Goal: Information Seeking & Learning: Learn about a topic

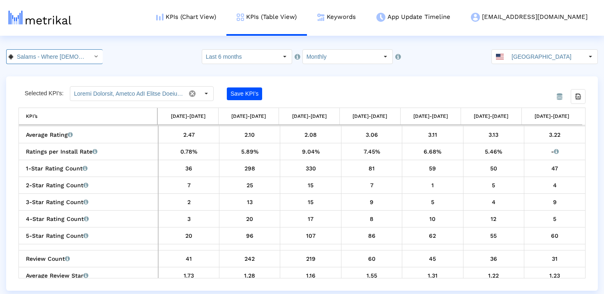
scroll to position [0, 91]
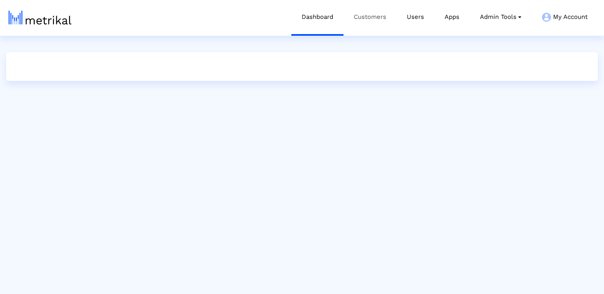
click at [365, 20] on link "Customers" at bounding box center [370, 17] width 53 height 34
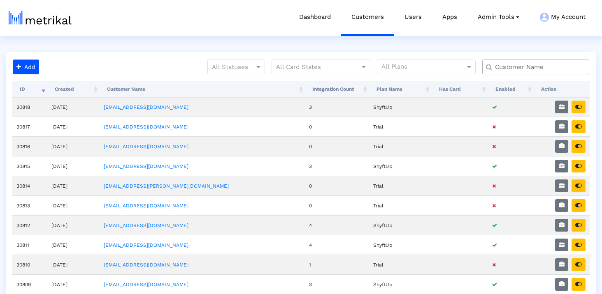
click at [524, 70] on input "text" at bounding box center [537, 67] width 97 height 9
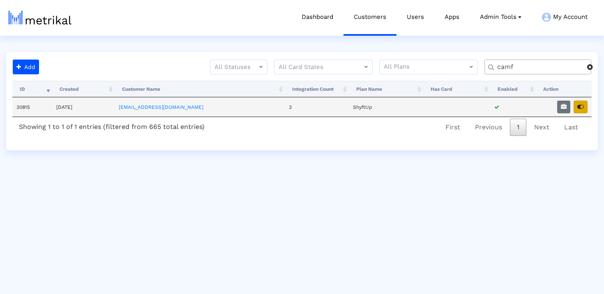
type input "camf"
click at [583, 106] on icon "button" at bounding box center [581, 107] width 7 height 6
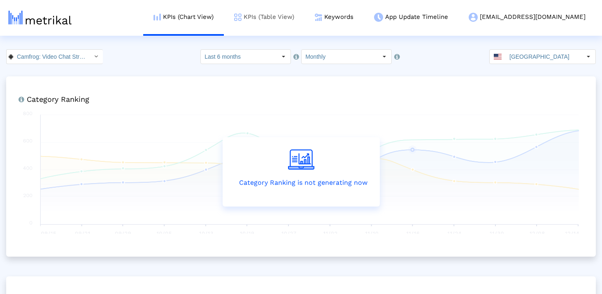
click at [304, 21] on link "KPIs (Table View)" at bounding box center [264, 17] width 81 height 34
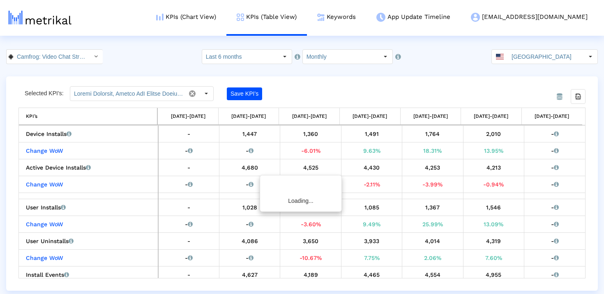
click at [89, 58] on div "Select" at bounding box center [95, 56] width 13 height 13
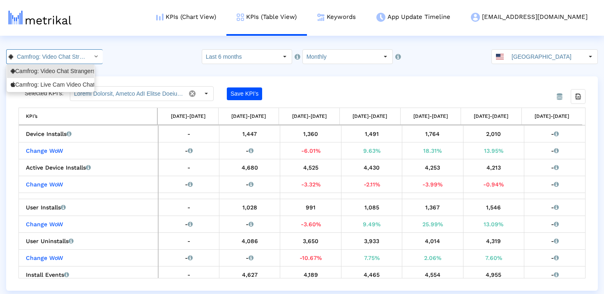
scroll to position [0, 112]
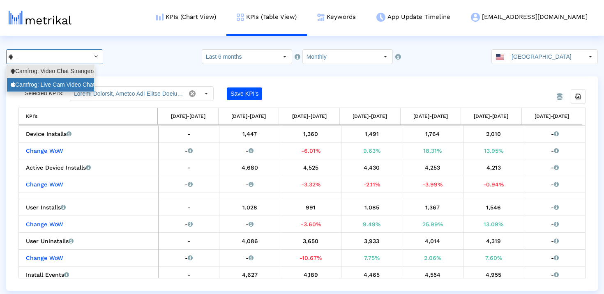
click at [79, 81] on div "Camfrog: Live Cam Video Chat <694578768>" at bounding box center [51, 85] width 80 height 8
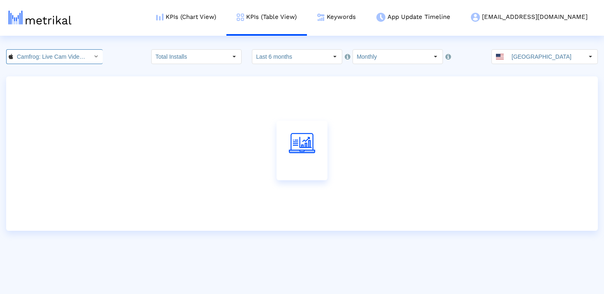
scroll to position [0, 58]
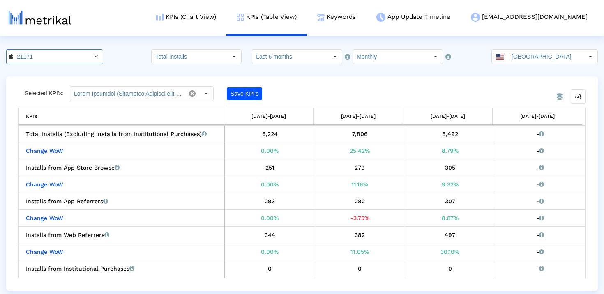
click at [401, 68] on crea-index "21171 Pull down to refresh... Release to refresh... Refreshing... Camfrog: Vide…" at bounding box center [302, 170] width 604 height 242
click at [399, 59] on input "Monthly" at bounding box center [391, 57] width 76 height 14
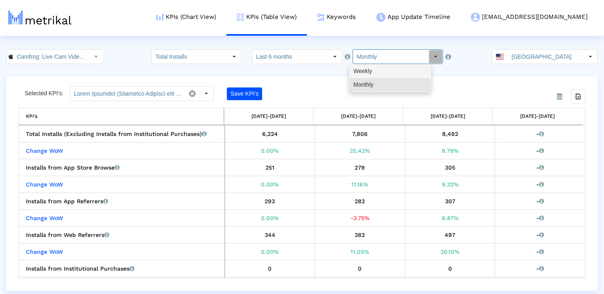
click at [384, 75] on div "Weekly" at bounding box center [390, 72] width 81 height 14
type input "Weekly"
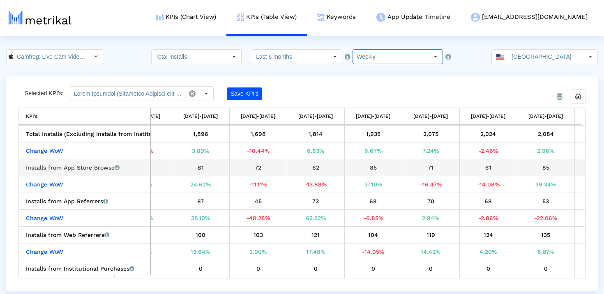
scroll to position [0, 489]
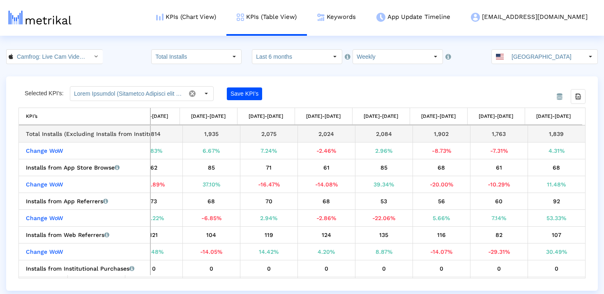
drag, startPoint x: 568, startPoint y: 132, endPoint x: 535, endPoint y: 132, distance: 33.3
click at [535, 132] on div "1,839" at bounding box center [557, 134] width 52 height 11
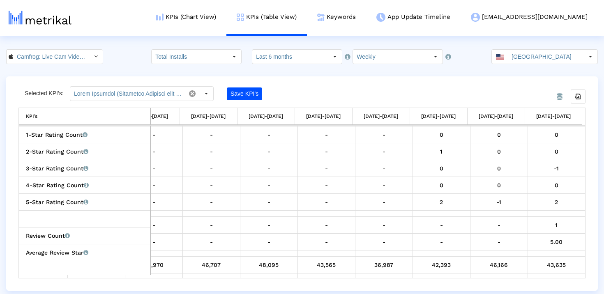
scroll to position [546, 0]
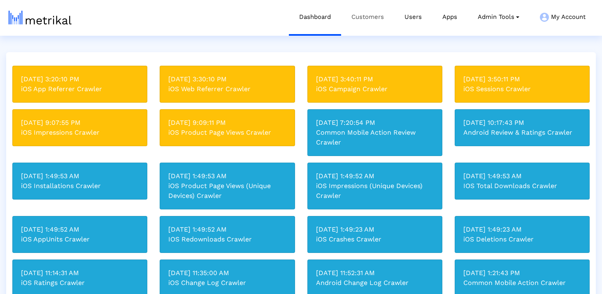
click at [365, 13] on link "Customers" at bounding box center [367, 17] width 53 height 34
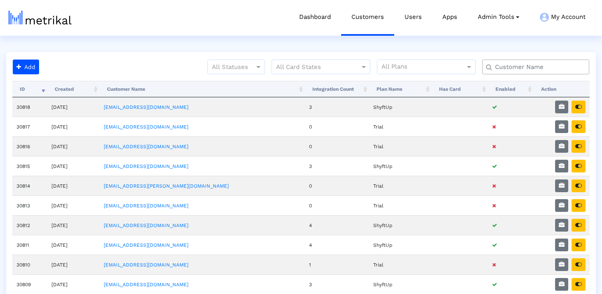
click at [516, 67] on input "text" at bounding box center [537, 67] width 97 height 9
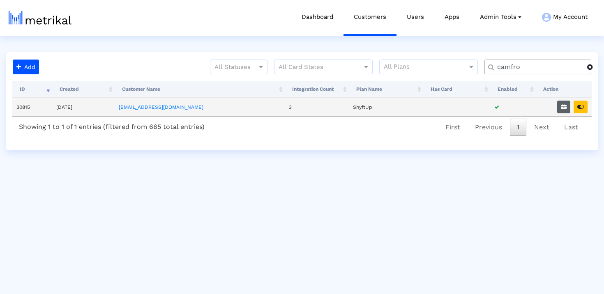
type input "camfro"
click at [565, 106] on icon "button" at bounding box center [564, 107] width 6 height 6
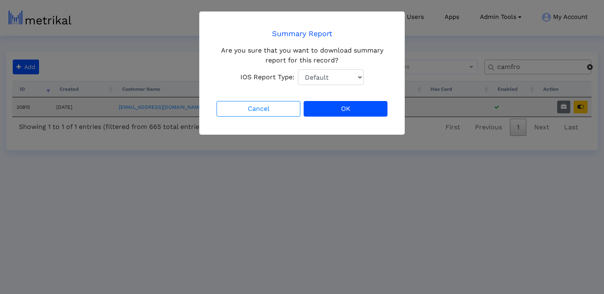
click at [350, 76] on select "Default Total Downloads New Downloads Redownloads" at bounding box center [331, 77] width 66 height 16
click at [340, 107] on button "OK" at bounding box center [346, 109] width 84 height 16
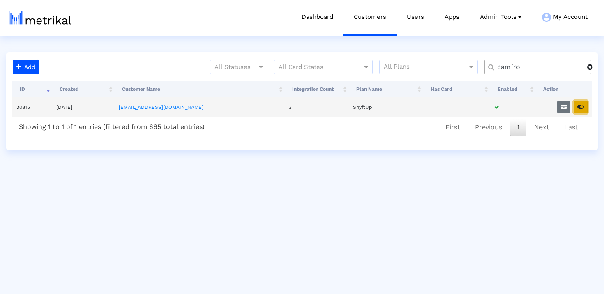
click at [576, 106] on button "button" at bounding box center [581, 107] width 14 height 13
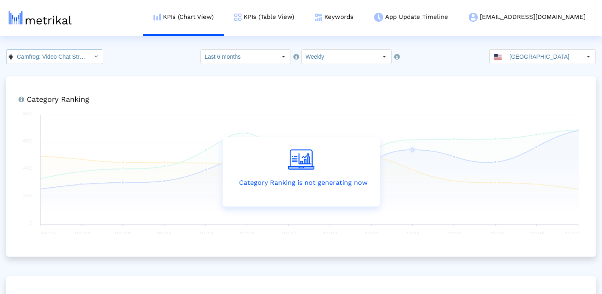
click at [55, 59] on input "Camfrog: Video Chat Strangers < [DOMAIN_NAME] >" at bounding box center [50, 57] width 74 height 14
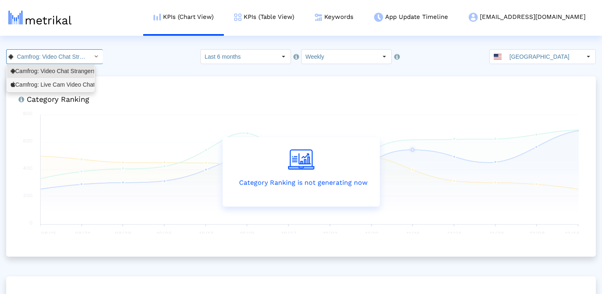
click at [60, 83] on div "Camfrog: Live Cam Video Chat <694578768>" at bounding box center [51, 85] width 80 height 8
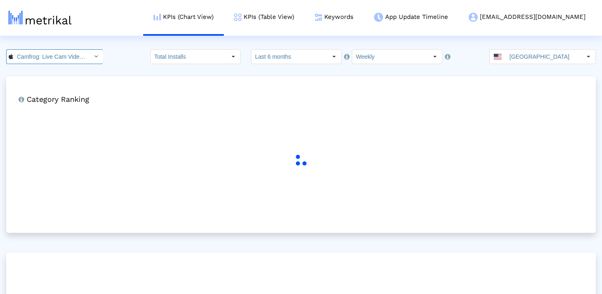
scroll to position [0, 58]
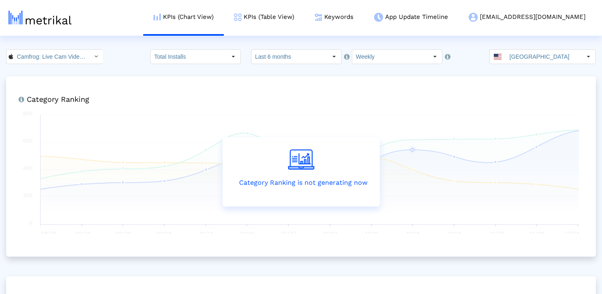
click at [113, 55] on div "Camfrog: Live Cam Video Chat < 694578768 > Pull down to refresh... Release to r…" at bounding box center [301, 56] width 602 height 15
click at [275, 58] on input "Last 6 months" at bounding box center [289, 57] width 76 height 14
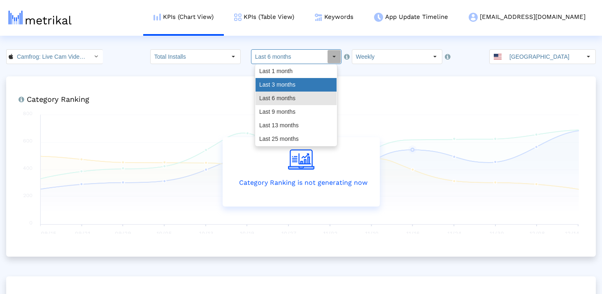
click at [274, 82] on div "Last 3 months" at bounding box center [295, 85] width 81 height 14
type input "Last 3 months"
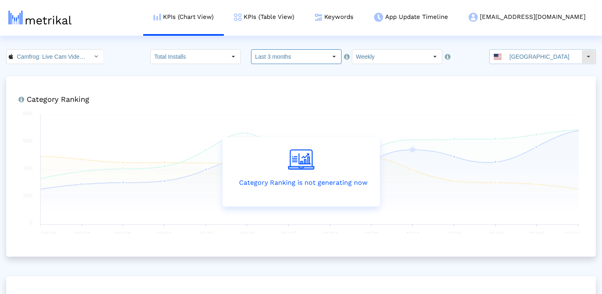
click at [512, 54] on div "[GEOGRAPHIC_DATA]" at bounding box center [535, 57] width 92 height 14
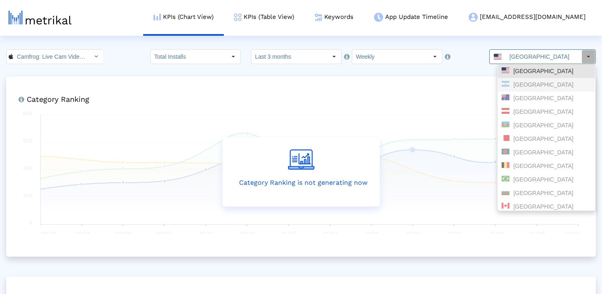
click at [518, 74] on div "[GEOGRAPHIC_DATA]" at bounding box center [546, 71] width 90 height 8
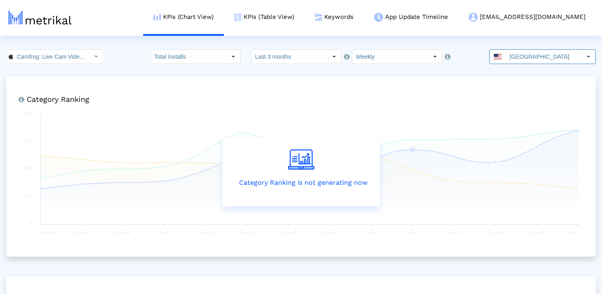
click at [475, 62] on div "Camfrog: Live Cam Video Chat < 694578768 > Pull down to refresh... Release to r…" at bounding box center [301, 56] width 602 height 15
click at [296, 17] on link "KPIs (Table View)" at bounding box center [264, 17] width 81 height 34
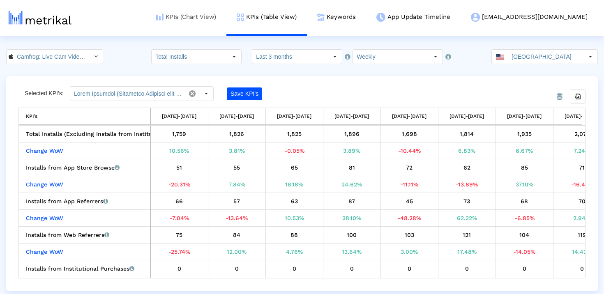
click at [227, 21] on link "KPIs (Chart View)" at bounding box center [186, 17] width 81 height 34
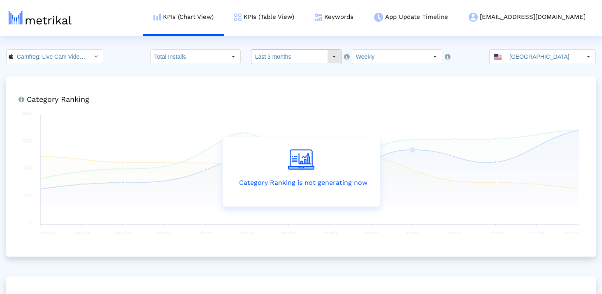
click at [303, 51] on input "Last 3 months" at bounding box center [289, 57] width 76 height 14
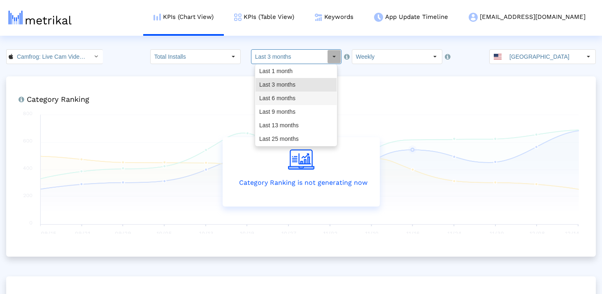
click at [303, 97] on div "Last 6 months" at bounding box center [295, 99] width 81 height 14
type input "Last 6 months"
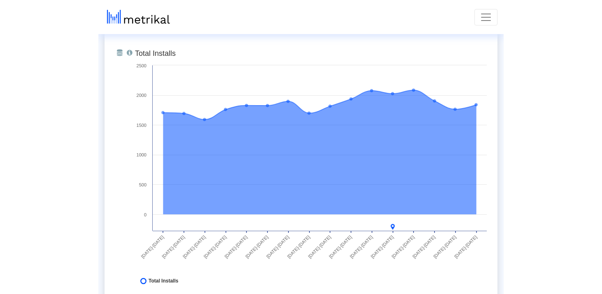
scroll to position [247, 0]
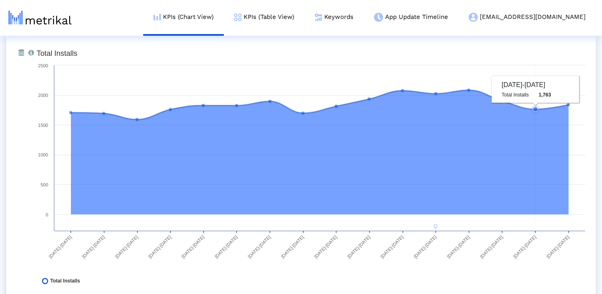
click at [549, 67] on rect at bounding box center [310, 169] width 556 height 247
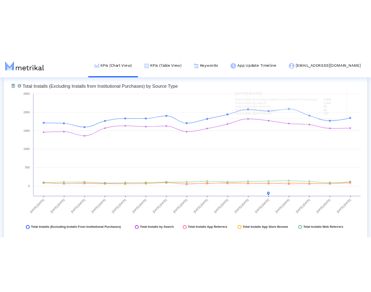
scroll to position [864, 0]
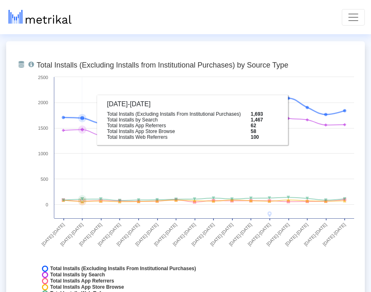
click at [82, 116] on icon at bounding box center [82, 118] width 5 height 5
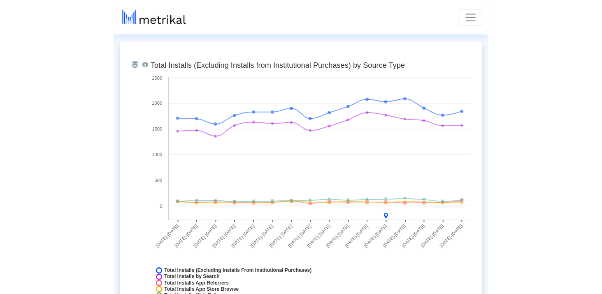
scroll to position [849, 0]
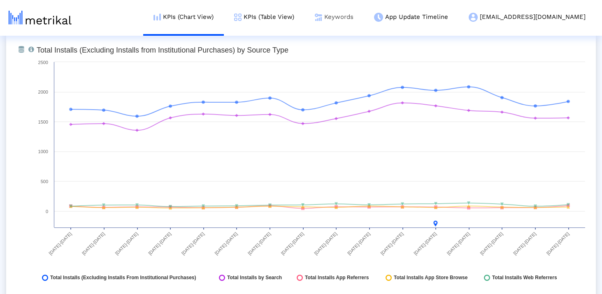
click at [363, 14] on link "Keywords" at bounding box center [333, 17] width 59 height 34
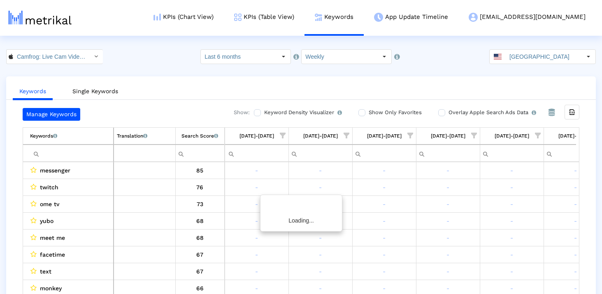
scroll to position [0, 159]
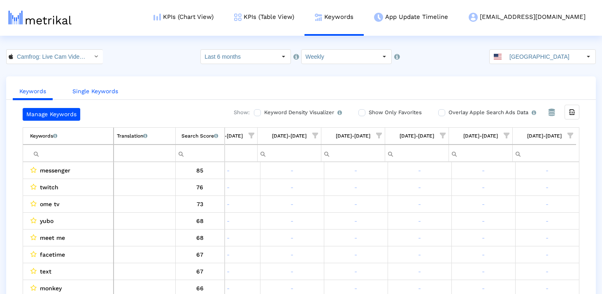
click at [103, 87] on link "Single Keywords" at bounding box center [95, 91] width 59 height 15
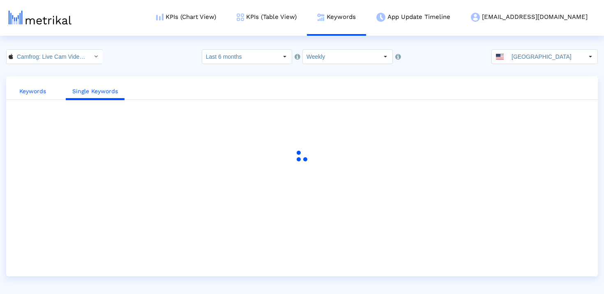
click at [45, 90] on link "Keywords" at bounding box center [33, 91] width 40 height 15
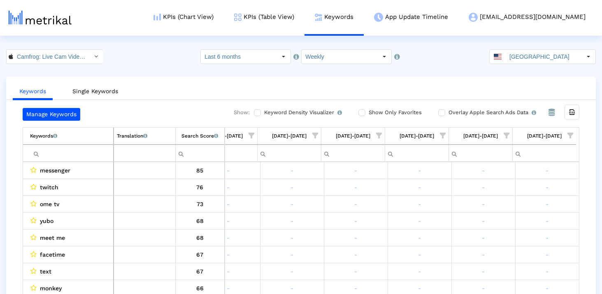
click at [88, 148] on input "Filter cell" at bounding box center [71, 154] width 83 height 14
paste input "chat roulette"
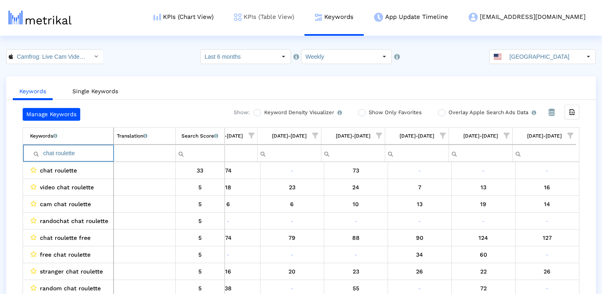
type input "chat roulette"
click at [39, 51] on input "Camfrog: Live Cam Video Chat < 694578768 >" at bounding box center [50, 57] width 74 height 14
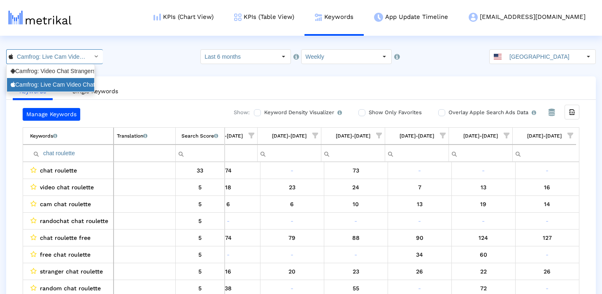
click at [40, 88] on div "Camfrog: Live Cam Video Chat <694578768>" at bounding box center [51, 85] width 80 height 8
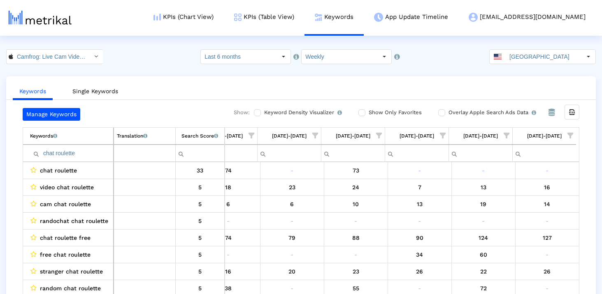
click at [40, 88] on link "Keywords" at bounding box center [33, 92] width 40 height 16
click at [40, 47] on html "KPIs (Chart View) KPIs (Table View) Keywords App Update Timeline [EMAIL_ADDRESS…" at bounding box center [301, 155] width 602 height 311
click at [40, 63] on input "Camfrog: Live Cam Video Chat < 694578768 >" at bounding box center [50, 57] width 74 height 14
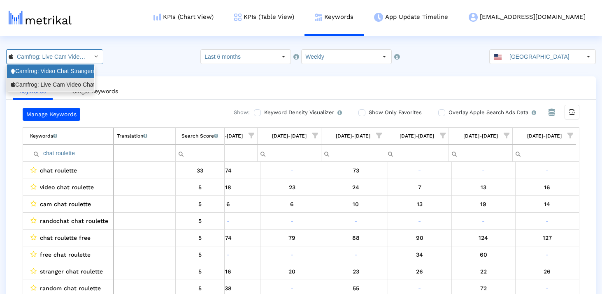
click at [37, 76] on div "Camfrog: Video Chat Strangers <[DOMAIN_NAME]>" at bounding box center [50, 72] width 87 height 14
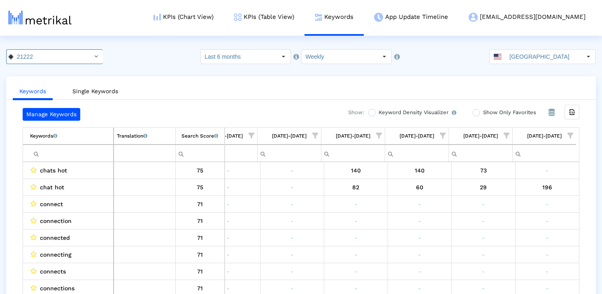
click at [53, 152] on input "Filter cell" at bounding box center [71, 154] width 83 height 14
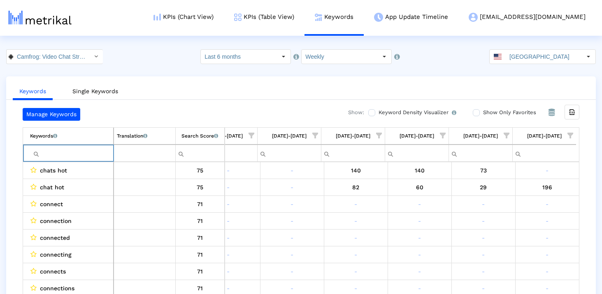
paste input "chat roulette"
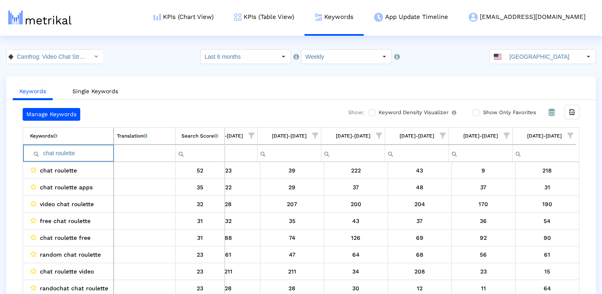
click at [75, 158] on input "chat roulette" at bounding box center [71, 154] width 83 height 14
paste input "[DEMOGRAPHIC_DATA] video chat"
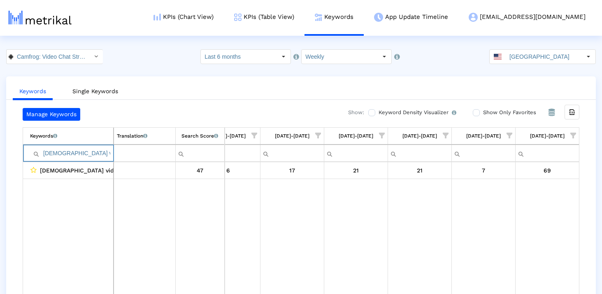
click at [74, 158] on input "[DEMOGRAPHIC_DATA] video chat" at bounding box center [71, 154] width 83 height 14
paste input "chat adult video"
click at [88, 157] on input "chat adult video" at bounding box center [71, 154] width 83 height 14
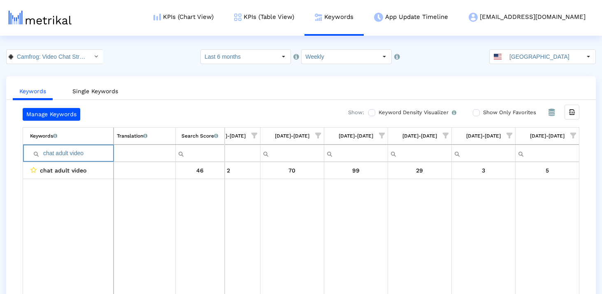
click at [88, 157] on input "chat adult video" at bounding box center [71, 154] width 83 height 14
paste input "adult video chat"
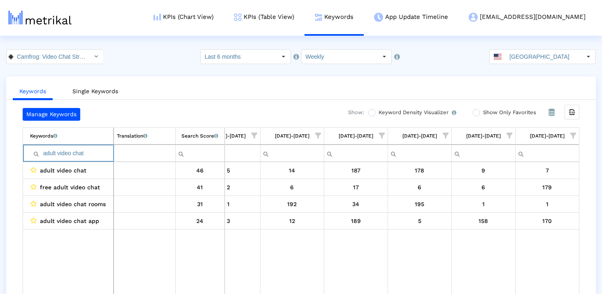
click at [82, 158] on input "adult video chat" at bounding box center [71, 154] width 83 height 14
paste input "chat room"
drag, startPoint x: 57, startPoint y: 154, endPoint x: 114, endPoint y: 154, distance: 57.6
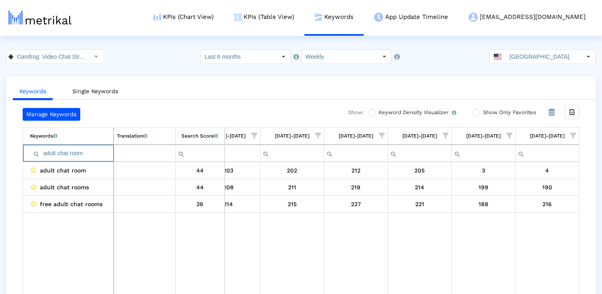
click at [114, 154] on tr "adult chat room" at bounding box center [301, 153] width 556 height 17
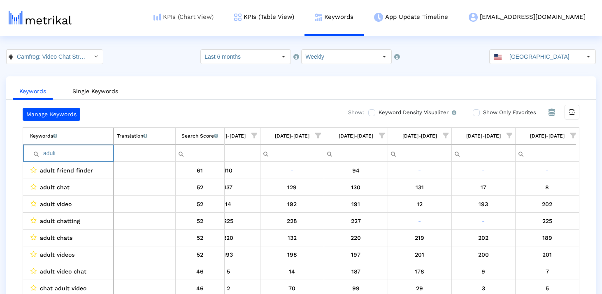
type input "adult"
click at [99, 148] on input "adult" at bounding box center [71, 154] width 83 height 14
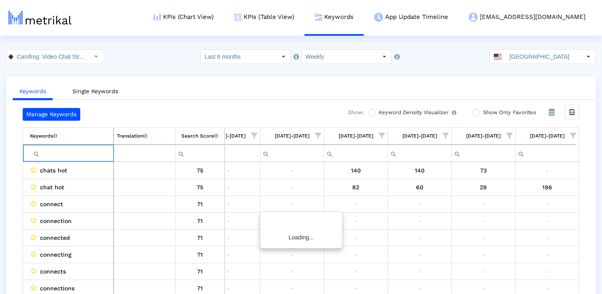
click at [12, 200] on div "Manage Keywords Show: Keyword Density Visualizer Turn this on to view where and…" at bounding box center [300, 203] width 589 height 190
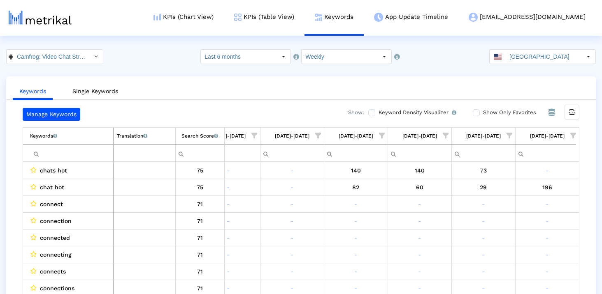
click at [564, 134] on div "[DATE]-[DATE]" at bounding box center [547, 136] width 35 height 11
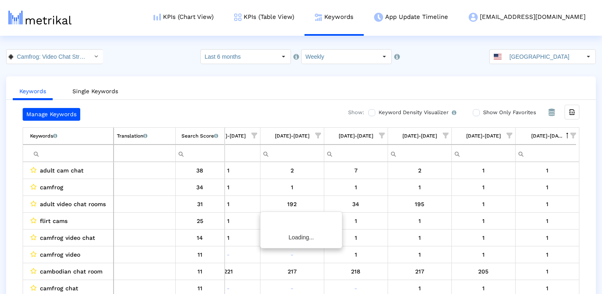
click at [570, 134] on span "Show filter options for column '08/24/25-08/30/25'" at bounding box center [573, 136] width 6 height 6
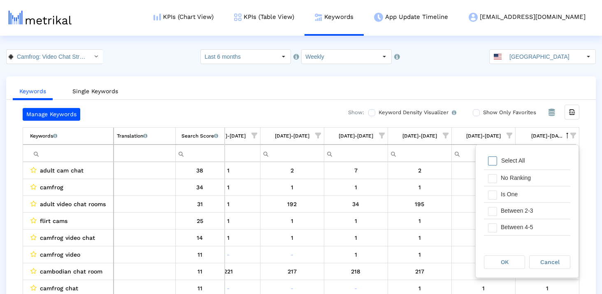
click at [562, 135] on div "[DATE]-[DATE]" at bounding box center [547, 136] width 32 height 11
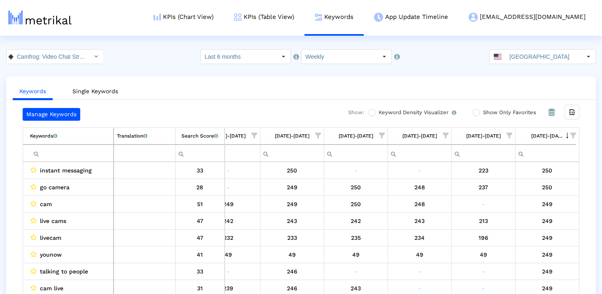
click at [197, 132] on div "Search Score An estimate of relative search volume of each keyword. It is on a …" at bounding box center [199, 136] width 37 height 11
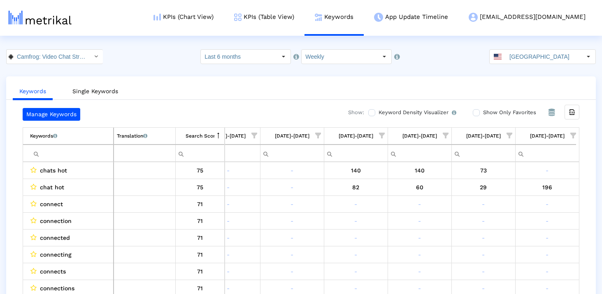
click at [190, 140] on div "Search Score An estimate of relative search volume of each keyword. It is on a …" at bounding box center [199, 136] width 29 height 11
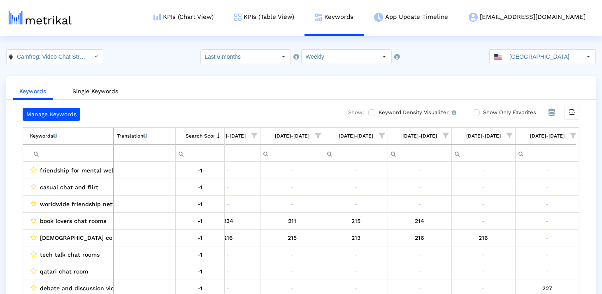
click at [190, 140] on div "Search Score An estimate of relative search volume of each keyword. It is on a …" at bounding box center [199, 136] width 29 height 11
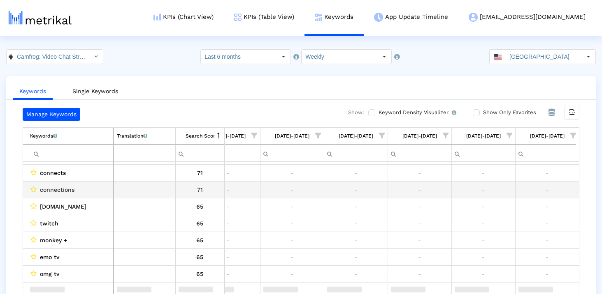
scroll to position [0, 0]
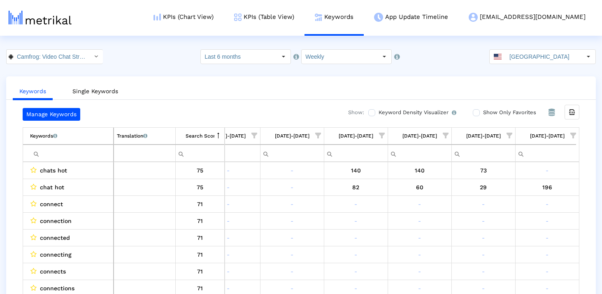
click at [79, 138] on td "Keywords List of keywords that are currently being tracked in Mobile Action." at bounding box center [68, 136] width 90 height 17
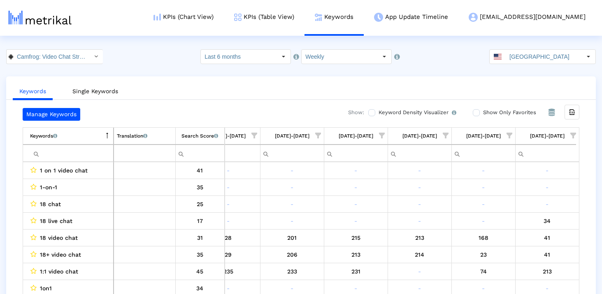
click at [79, 138] on td "Keywords List of keywords that are currently being tracked in Mobile Action." at bounding box center [68, 136] width 90 height 17
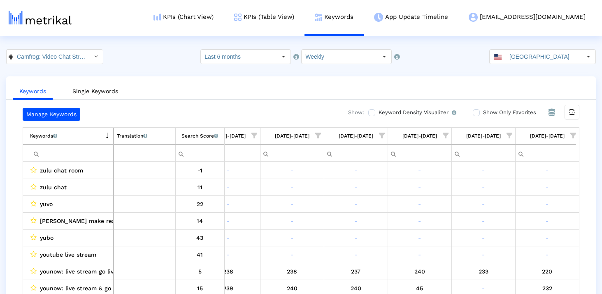
click at [80, 138] on td "Keywords List of keywords that are currently being tracked in Mobile Action." at bounding box center [68, 136] width 90 height 17
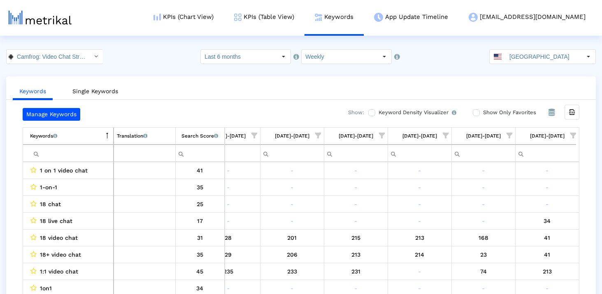
click at [193, 141] on div "Search Score An estimate of relative search volume of each keyword. It is on a …" at bounding box center [199, 136] width 37 height 11
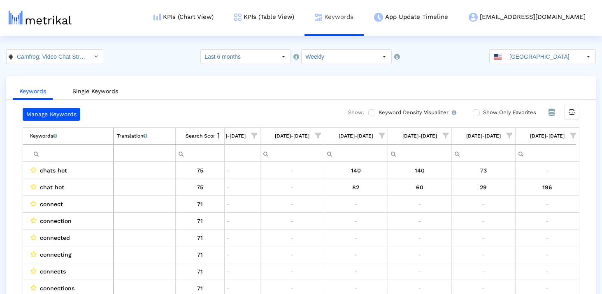
click at [363, 7] on link "Keywords" at bounding box center [333, 17] width 59 height 34
click at [304, 25] on link "KPIs (Table View)" at bounding box center [264, 17] width 81 height 34
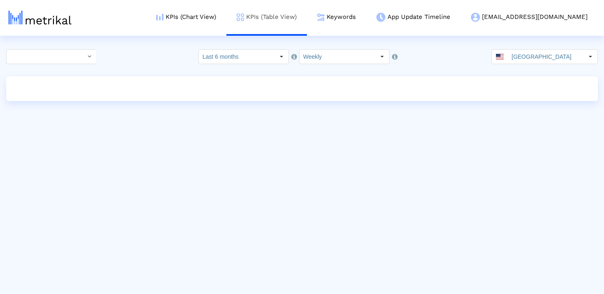
click at [293, 18] on link "KPIs (Table View)" at bounding box center [267, 17] width 81 height 34
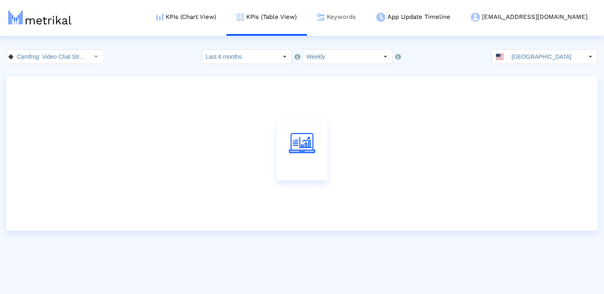
click at [366, 19] on link "Keywords" at bounding box center [336, 17] width 59 height 34
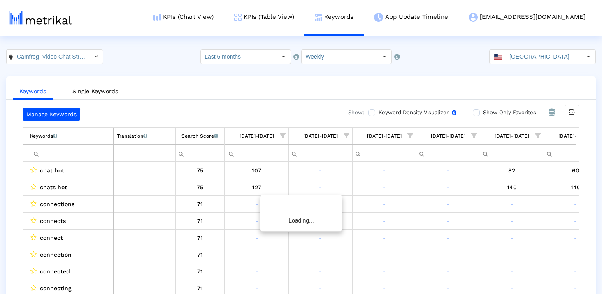
scroll to position [0, 159]
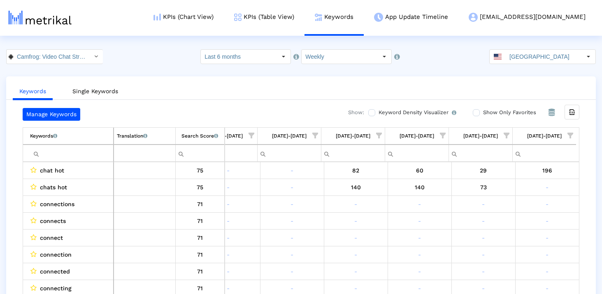
click at [573, 135] on span "Show filter options for column '08/24/25-08/30/25'" at bounding box center [570, 136] width 6 height 6
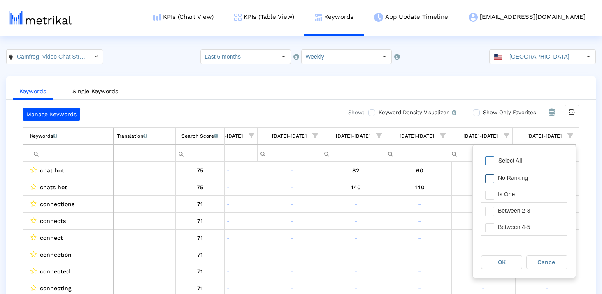
click at [492, 192] on span "Filter options" at bounding box center [489, 195] width 9 height 9
click at [492, 207] on span "Filter options" at bounding box center [489, 211] width 9 height 9
click at [492, 226] on span "Filter options" at bounding box center [489, 228] width 9 height 9
click at [501, 261] on span "OK" at bounding box center [502, 262] width 8 height 7
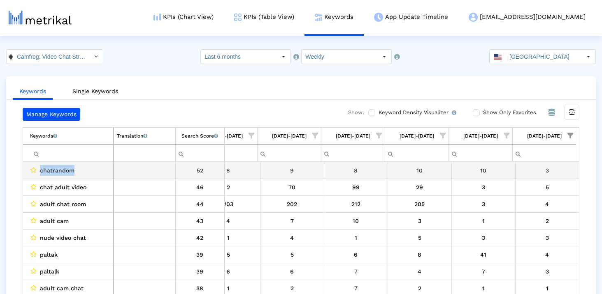
drag, startPoint x: 85, startPoint y: 169, endPoint x: 27, endPoint y: 169, distance: 58.0
click at [27, 169] on td "chatrandom" at bounding box center [68, 170] width 90 height 17
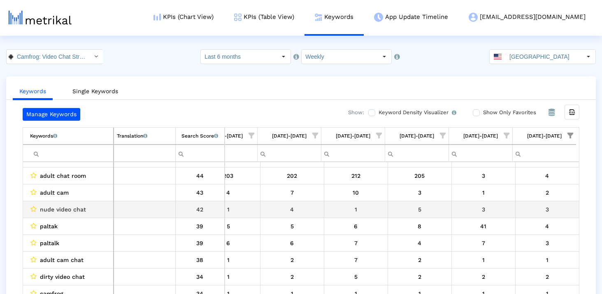
scroll to position [45, 0]
drag, startPoint x: 59, startPoint y: 211, endPoint x: 37, endPoint y: 211, distance: 21.8
click at [37, 211] on div "paltak" at bounding box center [70, 210] width 80 height 11
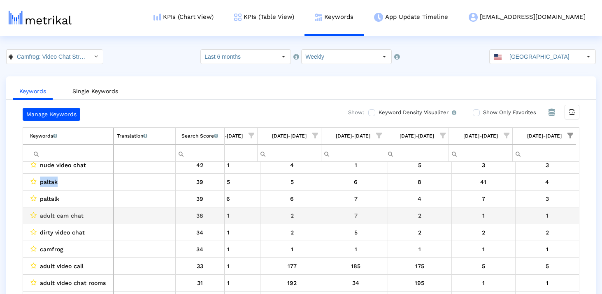
scroll to position [0, 0]
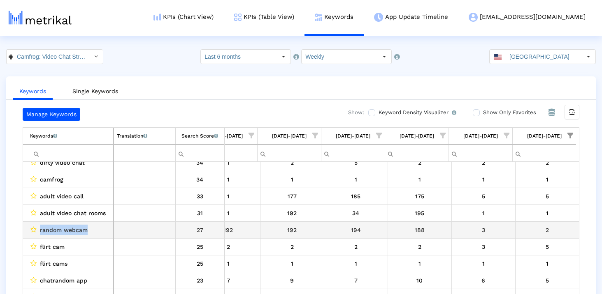
drag, startPoint x: 93, startPoint y: 234, endPoint x: 33, endPoint y: 234, distance: 60.0
click at [33, 234] on div "random webcam" at bounding box center [70, 230] width 80 height 11
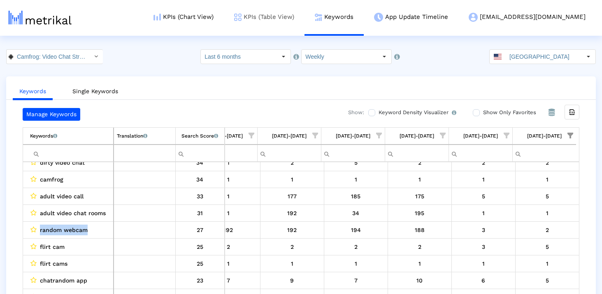
copy div "random webcam"
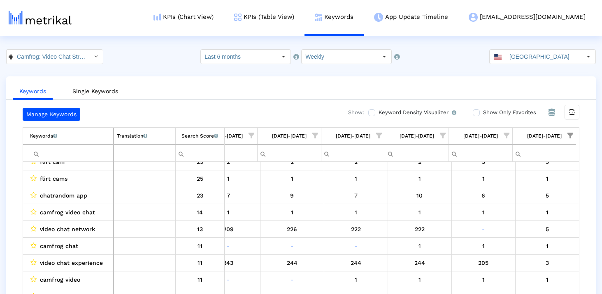
click at [570, 139] on span "Show filter options for column '08/24/25-08/30/25'" at bounding box center [570, 136] width 6 height 6
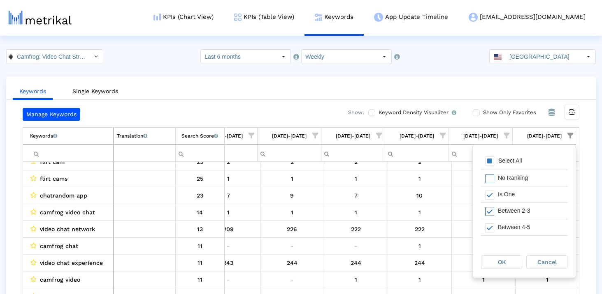
click at [491, 212] on span "Filter options" at bounding box center [489, 211] width 9 height 9
click at [491, 221] on div "Filter options" at bounding box center [487, 228] width 13 height 16
click at [503, 261] on span "OK" at bounding box center [502, 262] width 8 height 7
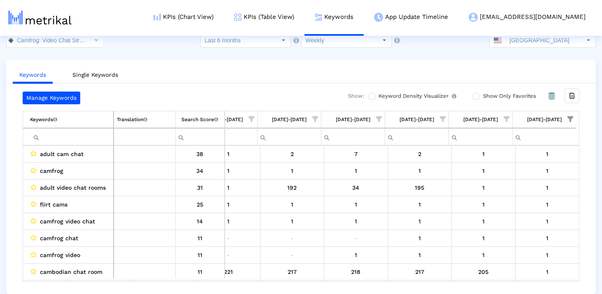
click at [572, 121] on span "Show filter options for column '08/24/25-08/30/25'" at bounding box center [570, 119] width 6 height 6
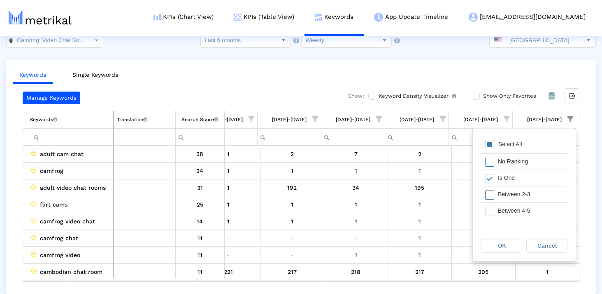
click at [492, 191] on span "Filter options" at bounding box center [489, 195] width 9 height 9
drag, startPoint x: 536, startPoint y: 247, endPoint x: 491, endPoint y: 246, distance: 45.2
click at [491, 246] on div "OK Cancel" at bounding box center [521, 245] width 93 height 15
click at [491, 246] on div "OK" at bounding box center [501, 246] width 40 height 13
